Goal: Check status

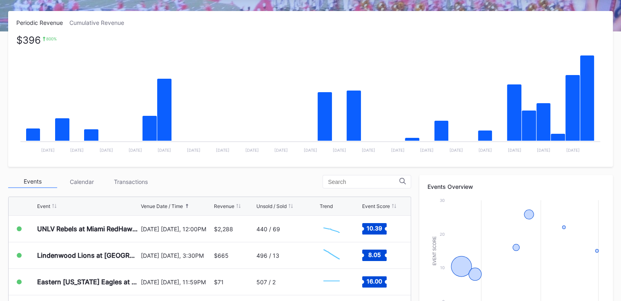
scroll to position [123, 0]
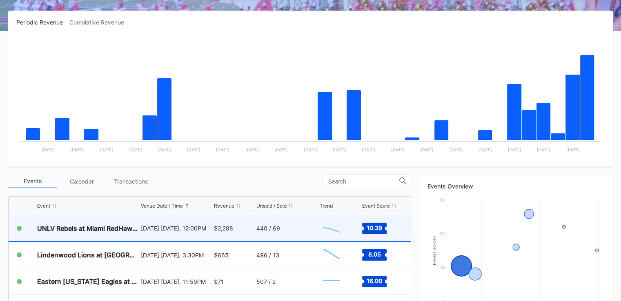
click at [272, 232] on div "440 / 69" at bounding box center [286, 229] width 61 height 26
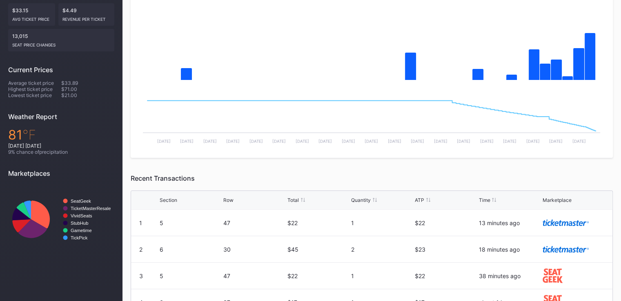
scroll to position [185, 0]
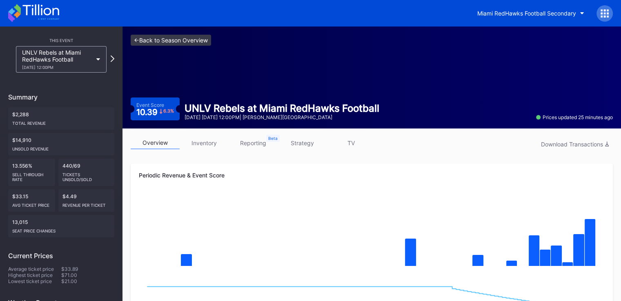
click at [143, 39] on link "<- Back to Season Overview" at bounding box center [171, 40] width 80 height 11
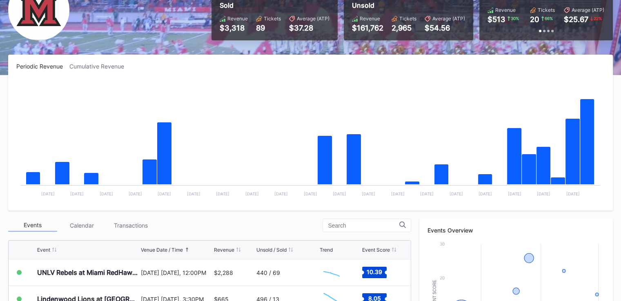
scroll to position [78, 0]
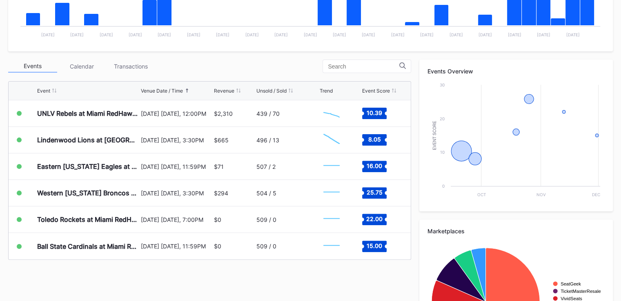
scroll to position [238, 0]
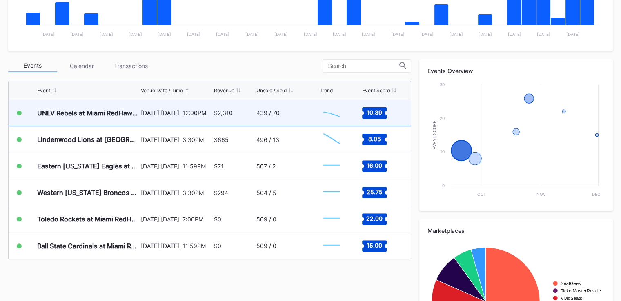
click at [204, 113] on div "[DATE] [DATE], 12:00PM" at bounding box center [176, 112] width 71 height 7
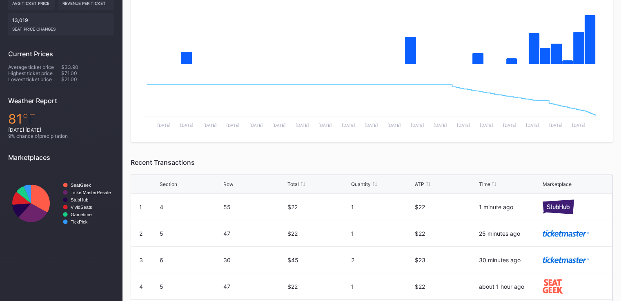
scroll to position [201, 0]
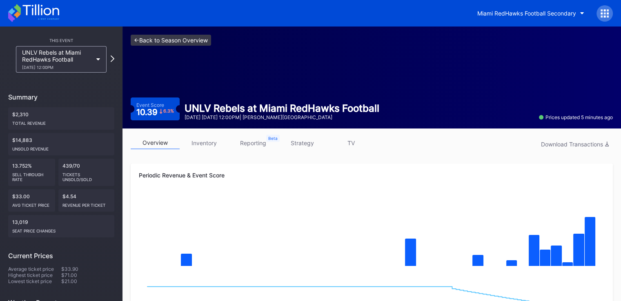
click at [138, 44] on link "<- Back to Season Overview" at bounding box center [171, 40] width 80 height 11
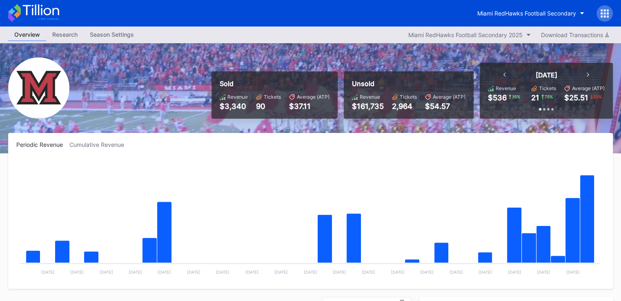
click at [138, 44] on div "Sold Revenue $3,340 Tickets 90 Average (ATP) $37.11 Unsold Revenue $161,735 Tic…" at bounding box center [310, 98] width 621 height 110
